Goal: Task Accomplishment & Management: Use online tool/utility

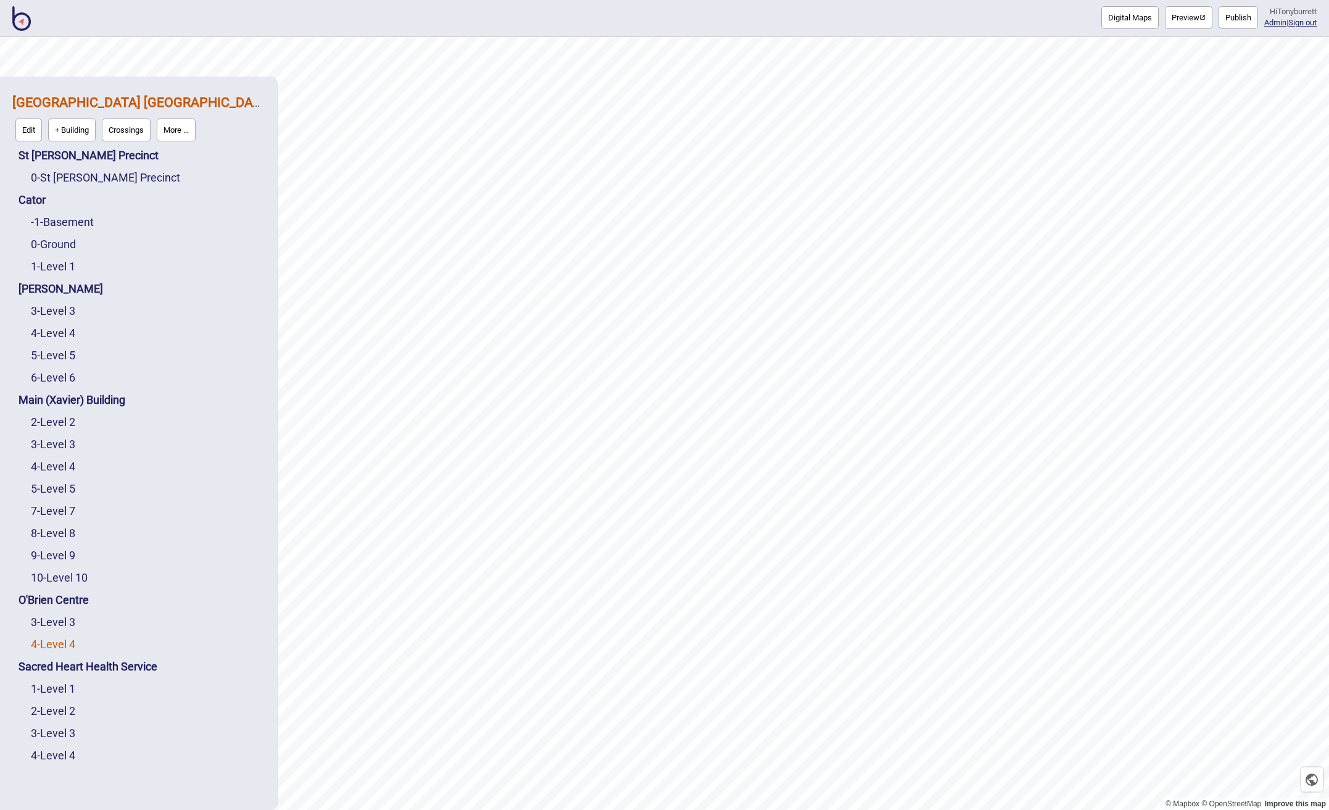
click at [60, 638] on link "4 - Level 4" at bounding box center [53, 643] width 44 height 13
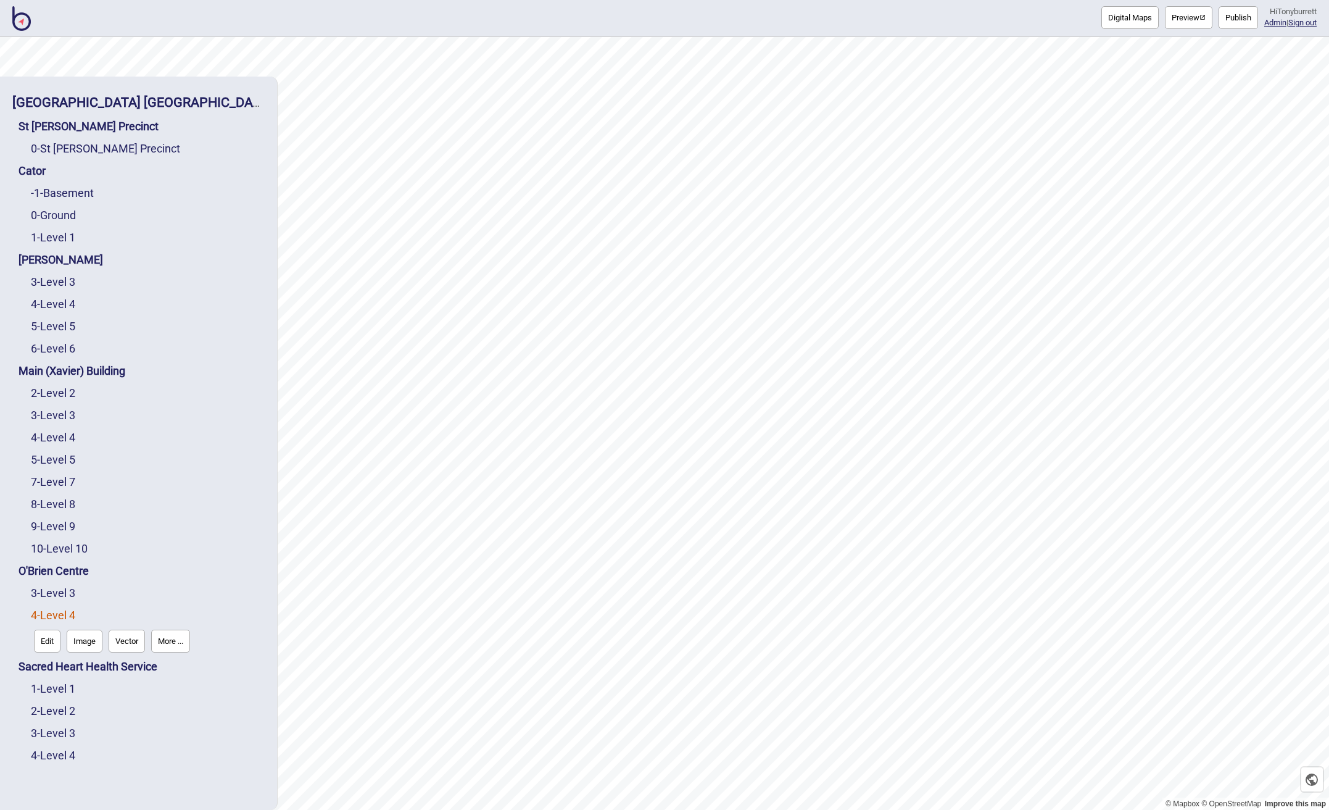
drag, startPoint x: 60, startPoint y: 638, endPoint x: 49, endPoint y: 645, distance: 12.8
click at [49, 645] on button "Edit" at bounding box center [47, 640] width 27 height 23
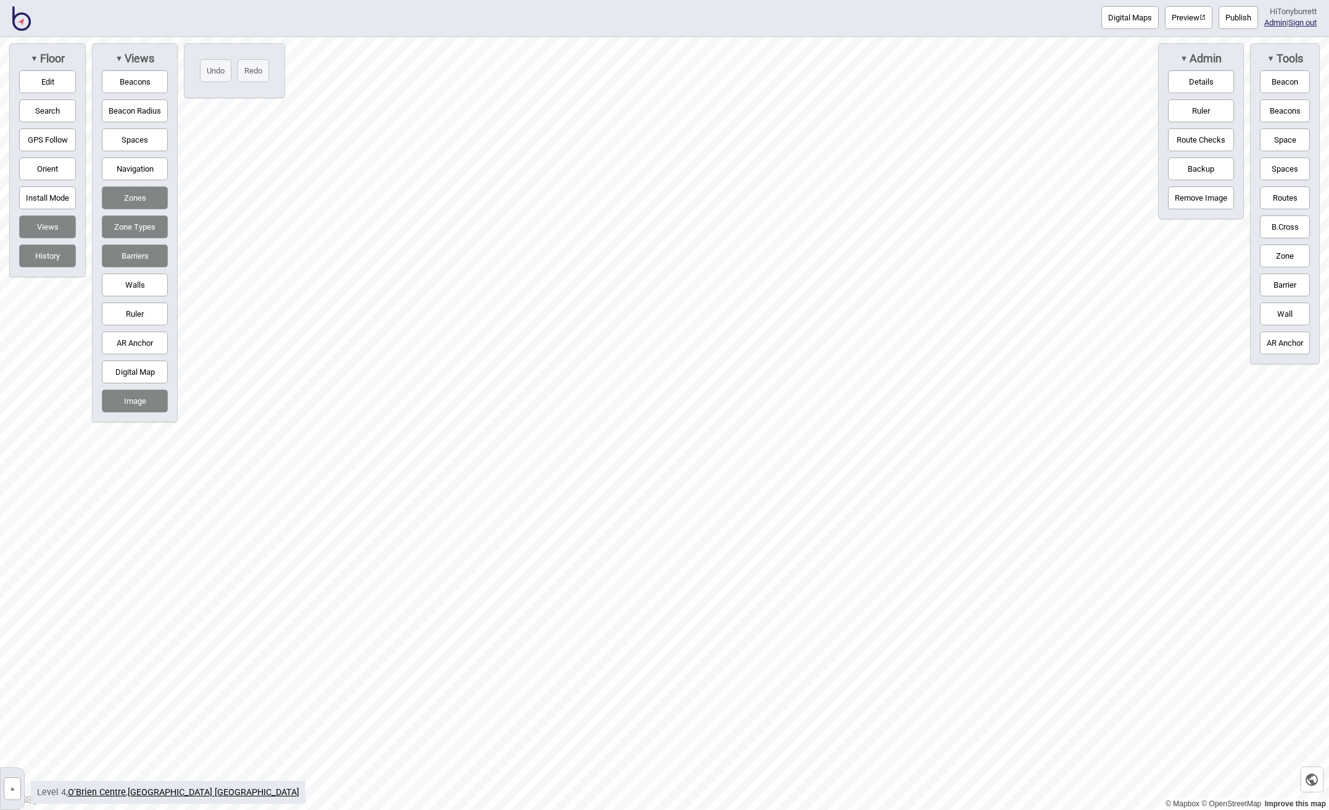
click at [10, 794] on button "»" at bounding box center [12, 788] width 17 height 23
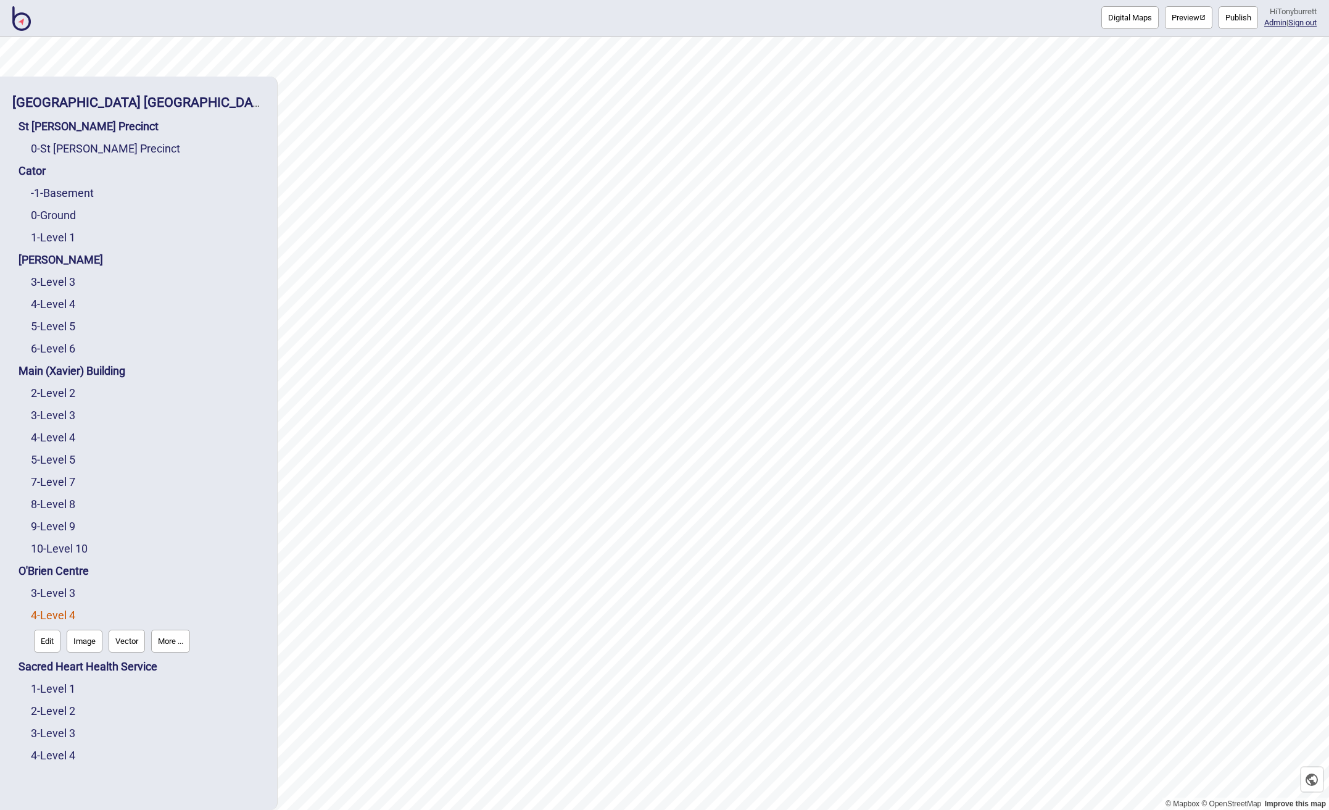
click at [186, 640] on button "More ..." at bounding box center [170, 640] width 39 height 23
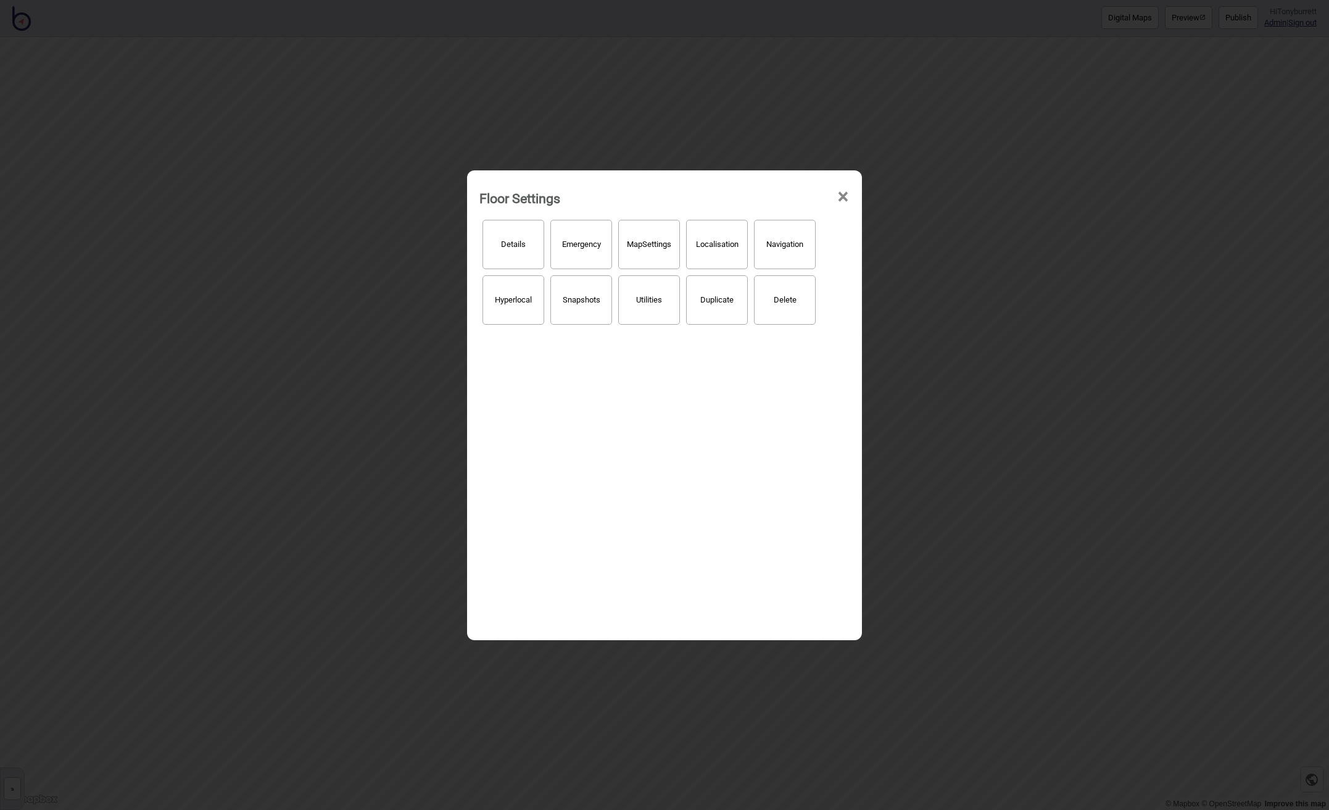
click at [522, 296] on button "Hyperlocal" at bounding box center [514, 299] width 62 height 49
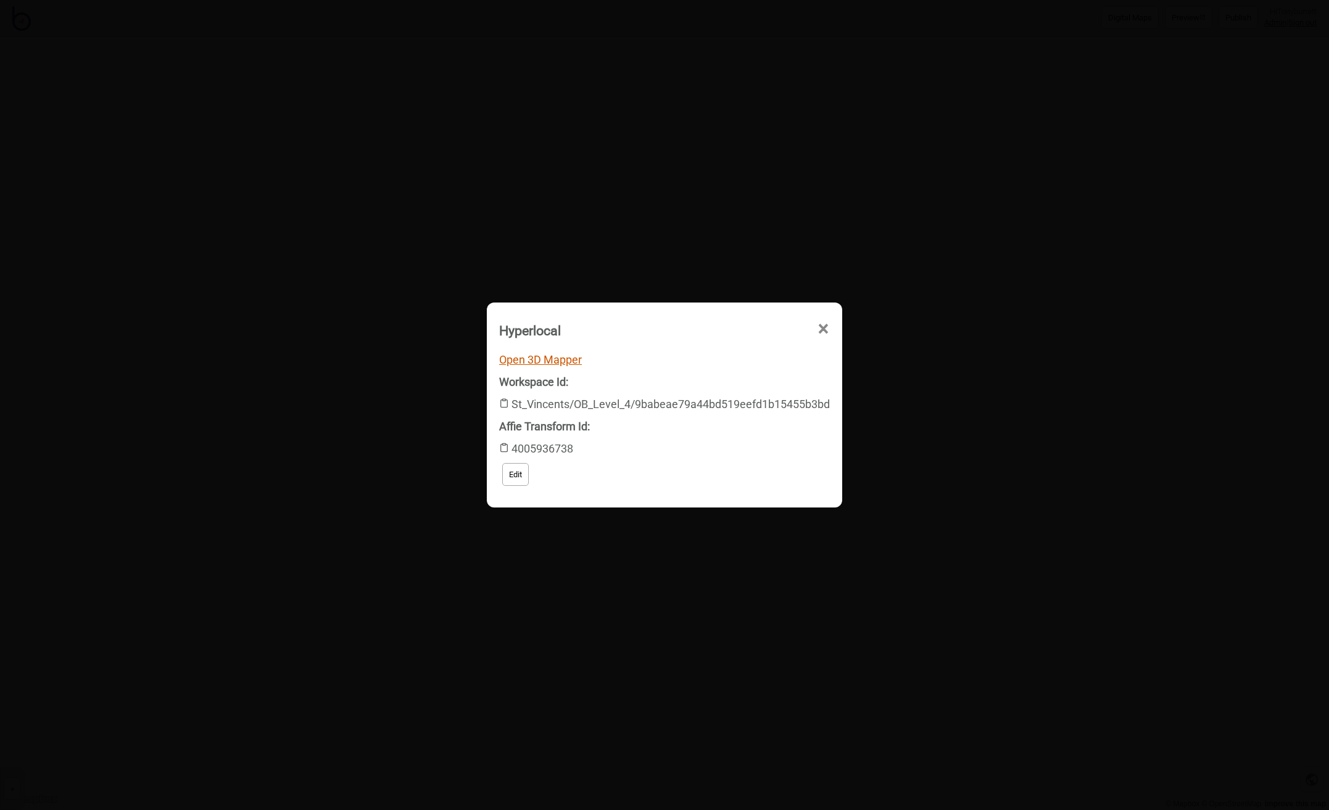
click at [545, 358] on link "Open 3D Mapper" at bounding box center [540, 359] width 83 height 13
